Goal: Task Accomplishment & Management: Complete application form

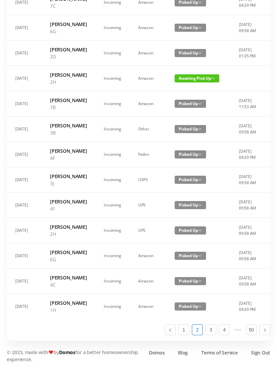
scroll to position [404, 0]
click at [185, 335] on link "1" at bounding box center [184, 330] width 10 height 10
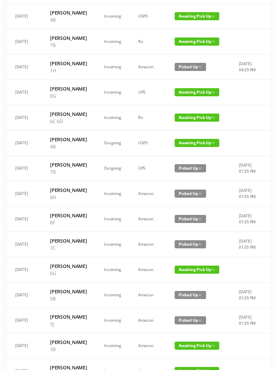
scroll to position [141, 0]
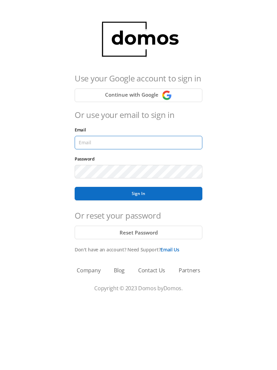
type input "[EMAIL_ADDRESS][DOMAIN_NAME]"
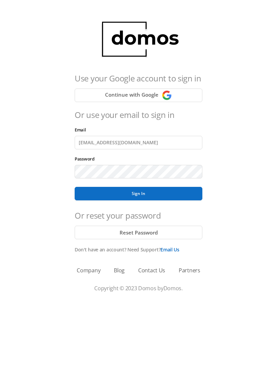
click at [139, 194] on button "Sign In" at bounding box center [139, 194] width 128 height 14
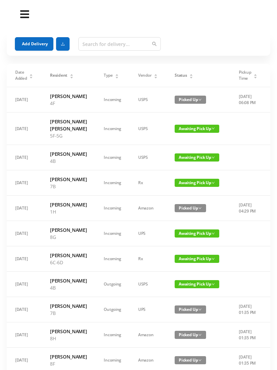
click at [36, 43] on button "Add Delivery" at bounding box center [34, 44] width 39 height 14
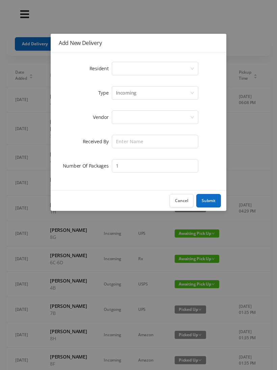
click at [147, 73] on div "Select a person" at bounding box center [153, 68] width 74 height 13
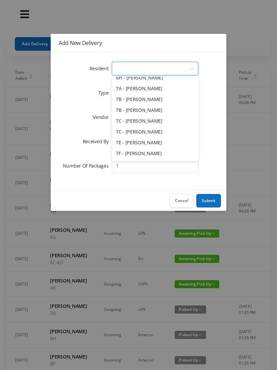
scroll to position [776, 0]
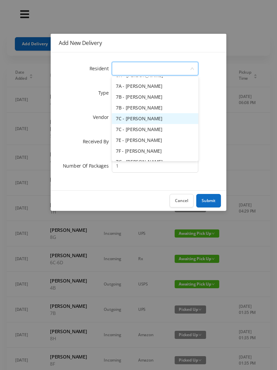
click at [169, 123] on li "7C - Susan Ellison" at bounding box center [155, 118] width 87 height 11
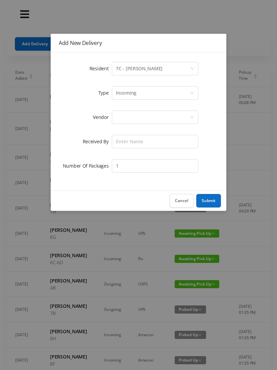
click at [141, 96] on div "Incoming" at bounding box center [153, 93] width 74 height 13
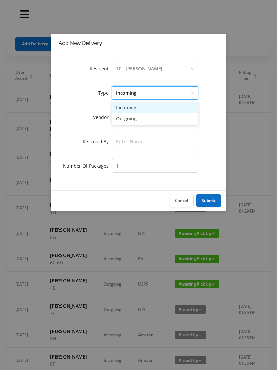
click at [136, 112] on li "Incoming" at bounding box center [155, 107] width 87 height 11
click at [131, 120] on div at bounding box center [153, 117] width 74 height 13
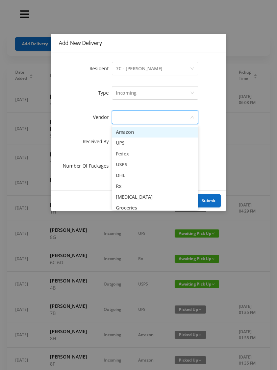
click at [136, 133] on li "Amazon" at bounding box center [155, 132] width 87 height 11
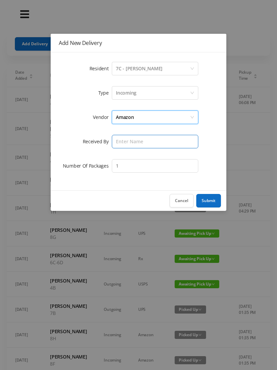
click at [128, 146] on input "text" at bounding box center [155, 142] width 87 height 14
type input "Melece"
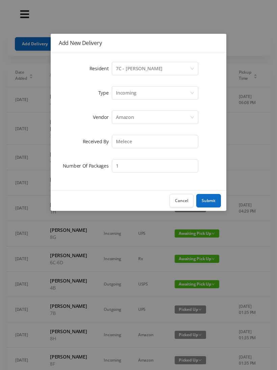
click at [213, 203] on button "Submit" at bounding box center [208, 201] width 25 height 14
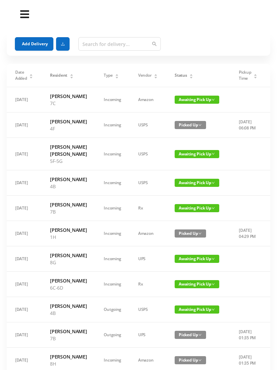
click at [31, 47] on button "Add Delivery" at bounding box center [34, 44] width 39 height 14
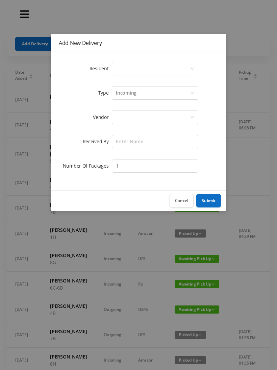
click at [142, 71] on div "Select a person" at bounding box center [153, 68] width 74 height 13
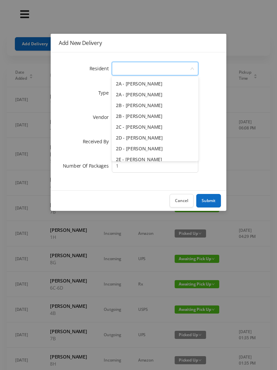
scroll to position [121, 0]
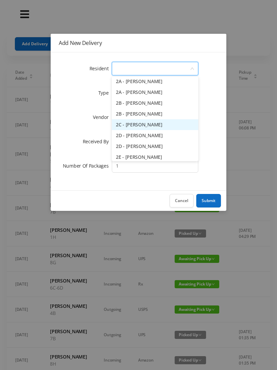
click at [172, 128] on li "2C - Josh Klainberg" at bounding box center [155, 124] width 87 height 11
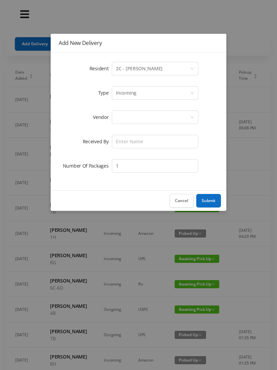
click at [137, 96] on div "Incoming" at bounding box center [153, 93] width 74 height 13
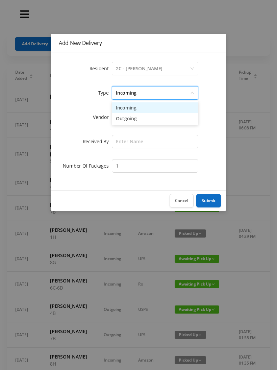
click at [133, 111] on li "Incoming" at bounding box center [155, 107] width 87 height 11
click at [129, 121] on div at bounding box center [153, 117] width 74 height 13
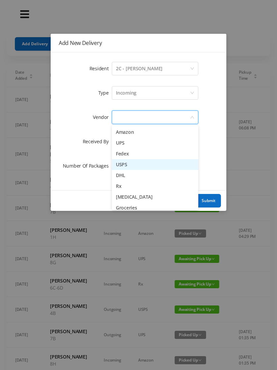
click at [143, 168] on li "USPS" at bounding box center [155, 164] width 87 height 11
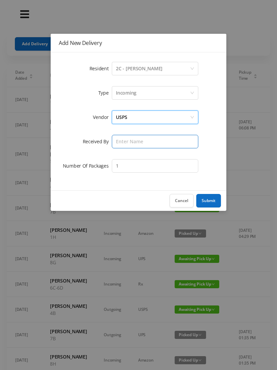
click at [132, 145] on input "text" at bounding box center [155, 142] width 87 height 14
type input "Melece"
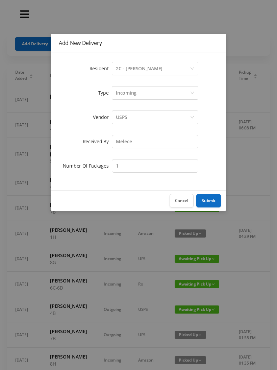
click at [210, 202] on button "Submit" at bounding box center [208, 201] width 25 height 14
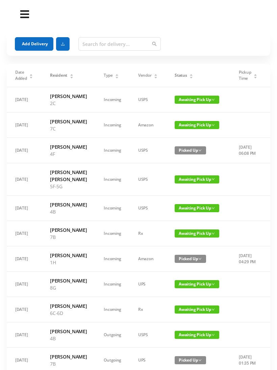
click at [30, 43] on button "Add Delivery" at bounding box center [34, 44] width 39 height 14
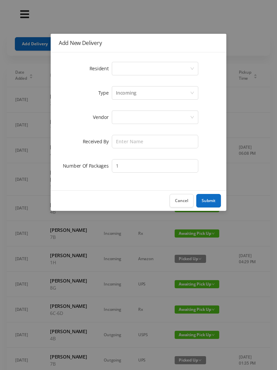
click at [144, 69] on div "Select a person" at bounding box center [153, 68] width 74 height 13
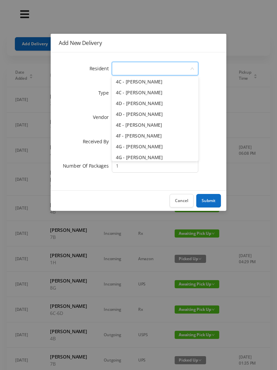
scroll to position [424, 0]
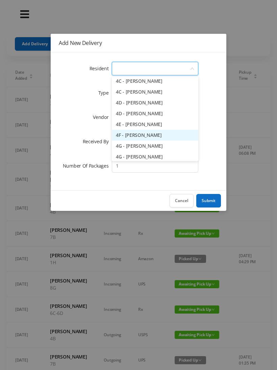
click at [175, 137] on li "4F - Rebecca Gildiner" at bounding box center [155, 135] width 87 height 11
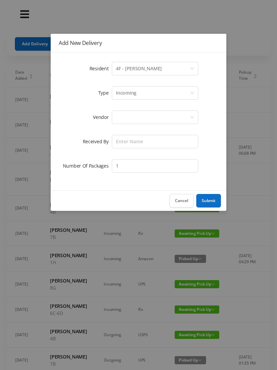
click at [139, 96] on div "Incoming" at bounding box center [153, 93] width 74 height 13
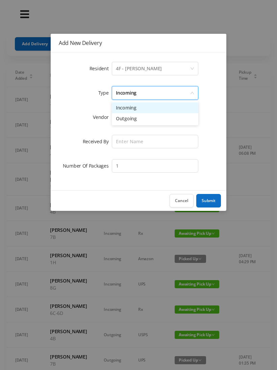
click at [137, 111] on li "Incoming" at bounding box center [155, 107] width 87 height 11
click at [128, 119] on div at bounding box center [153, 117] width 74 height 13
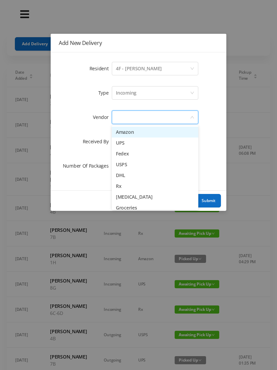
click at [137, 169] on li "USPS" at bounding box center [155, 164] width 87 height 11
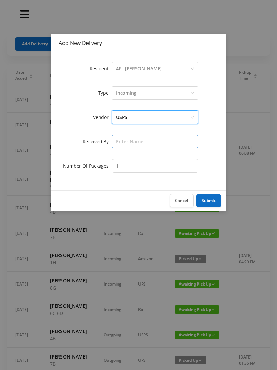
click at [130, 146] on input "text" at bounding box center [155, 142] width 87 height 14
type input "Melece"
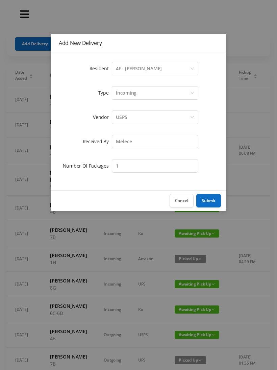
click at [208, 205] on button "Submit" at bounding box center [208, 201] width 25 height 14
